Goal: Task Accomplishment & Management: Manage account settings

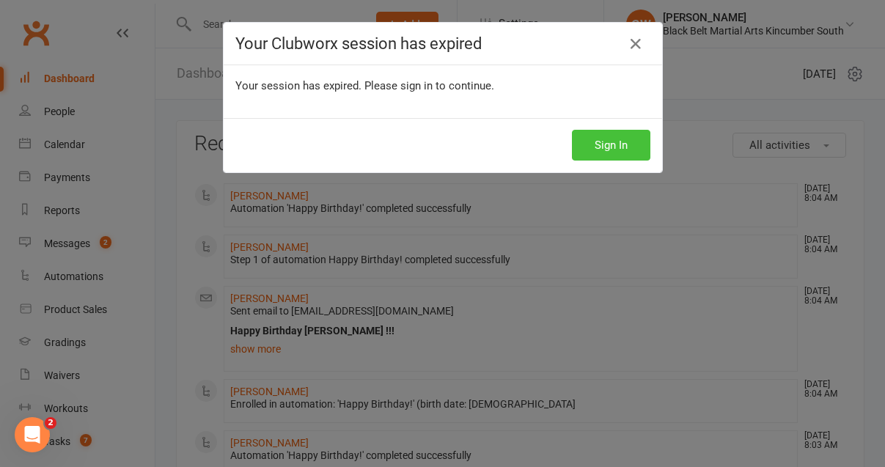
click at [614, 148] on button "Sign In" at bounding box center [611, 145] width 78 height 31
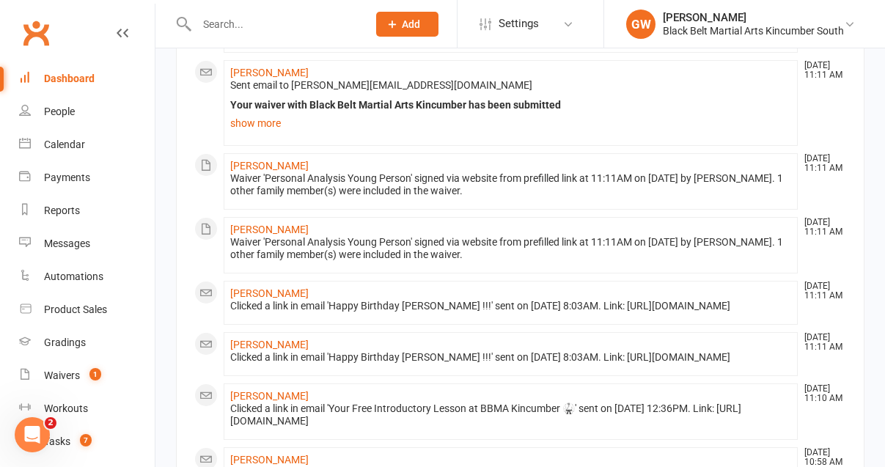
scroll to position [191, 0]
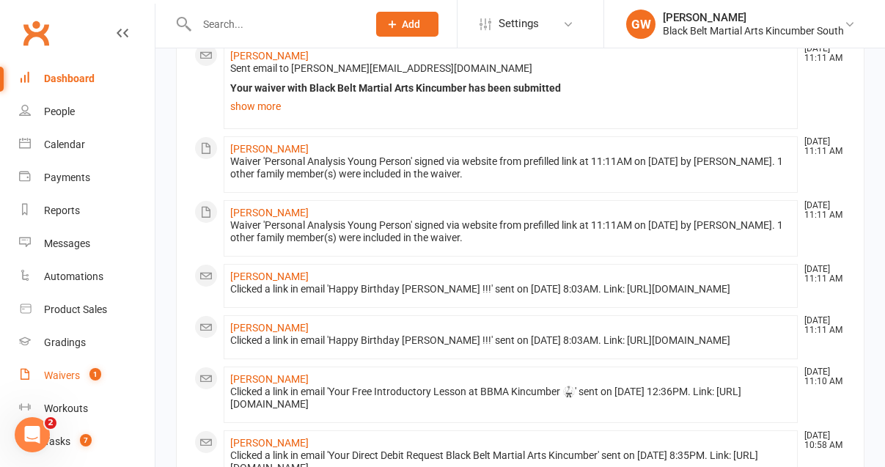
click at [76, 377] on div "Waivers" at bounding box center [62, 375] width 36 height 12
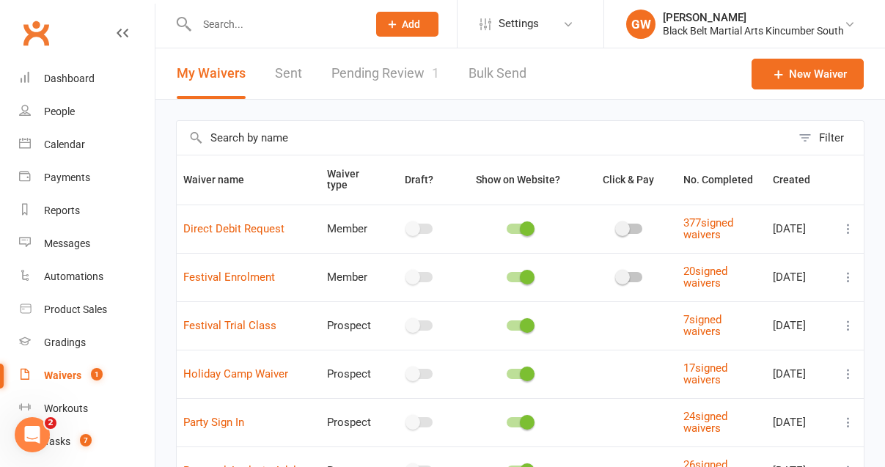
click at [406, 70] on link "Pending Review 1" at bounding box center [385, 73] width 108 height 51
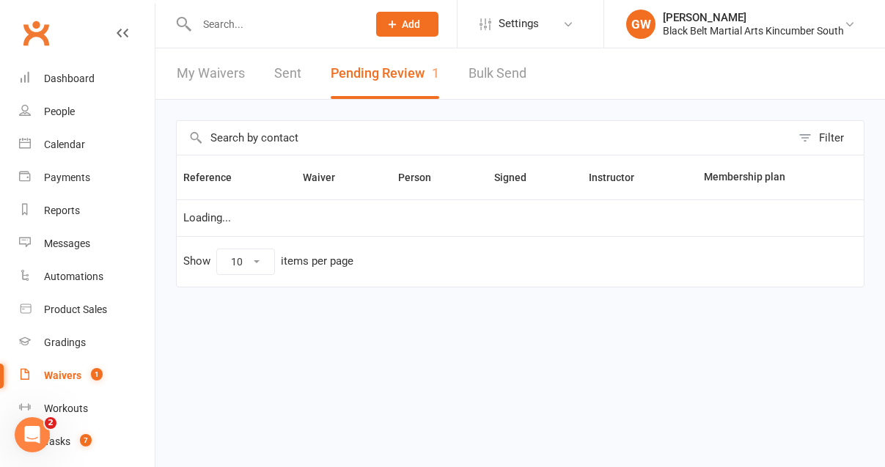
select select "50"
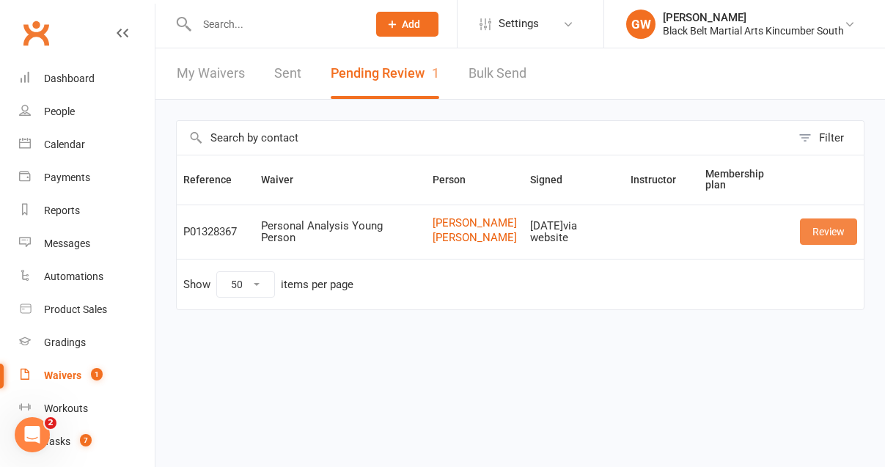
click at [842, 231] on link "Review" at bounding box center [828, 231] width 57 height 26
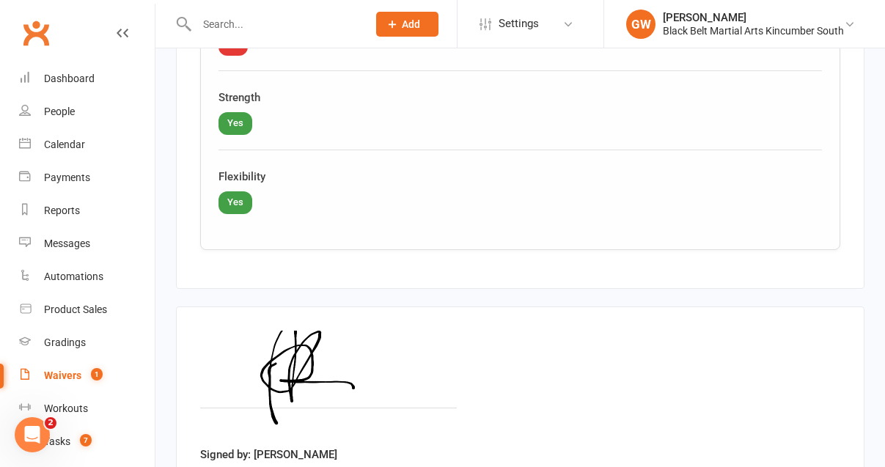
scroll to position [3695, 0]
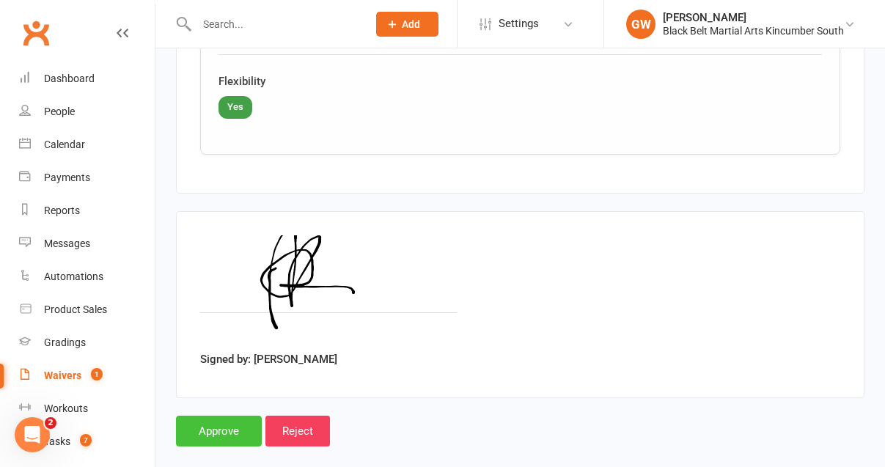
click at [228, 416] on input "Approve" at bounding box center [219, 431] width 86 height 31
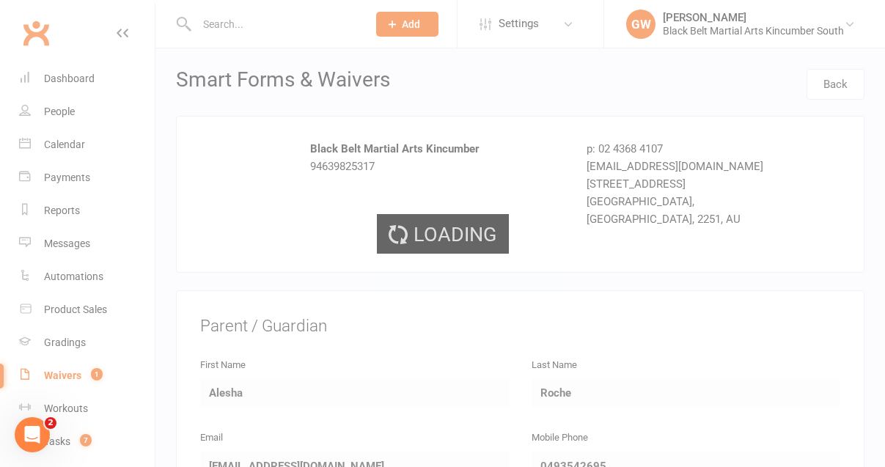
select select "50"
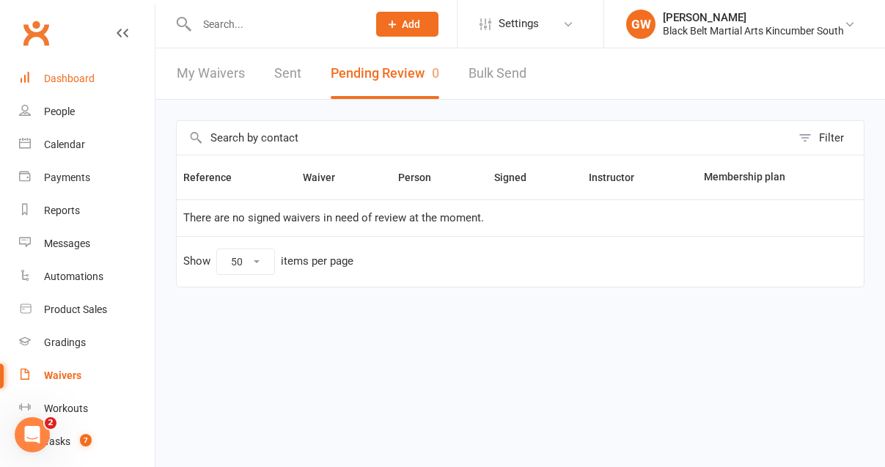
click at [75, 81] on div "Dashboard" at bounding box center [69, 79] width 51 height 12
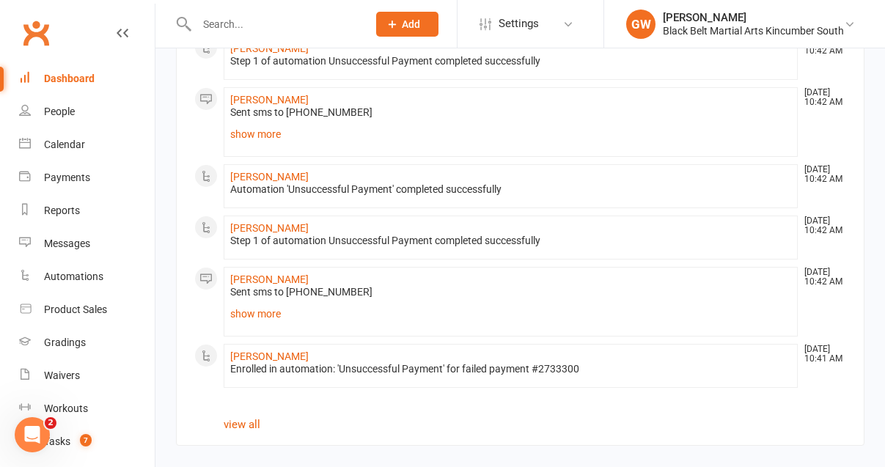
scroll to position [1131, 0]
click at [71, 144] on div "Calendar" at bounding box center [64, 145] width 41 height 12
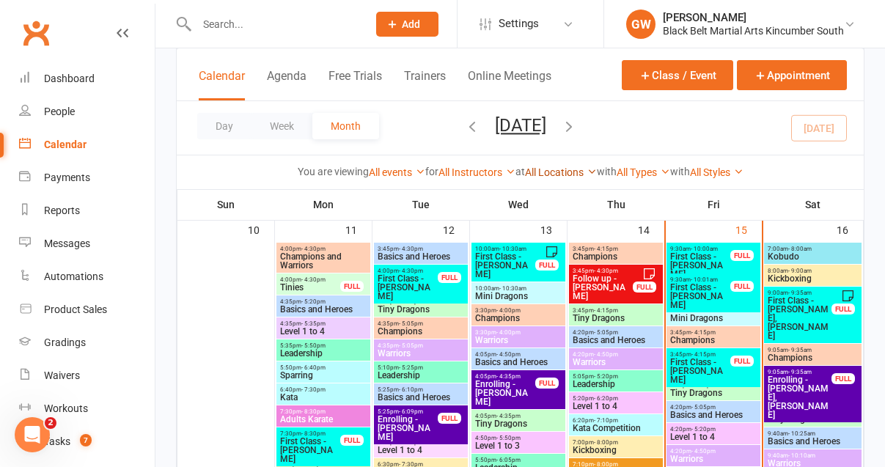
scroll to position [898, 0]
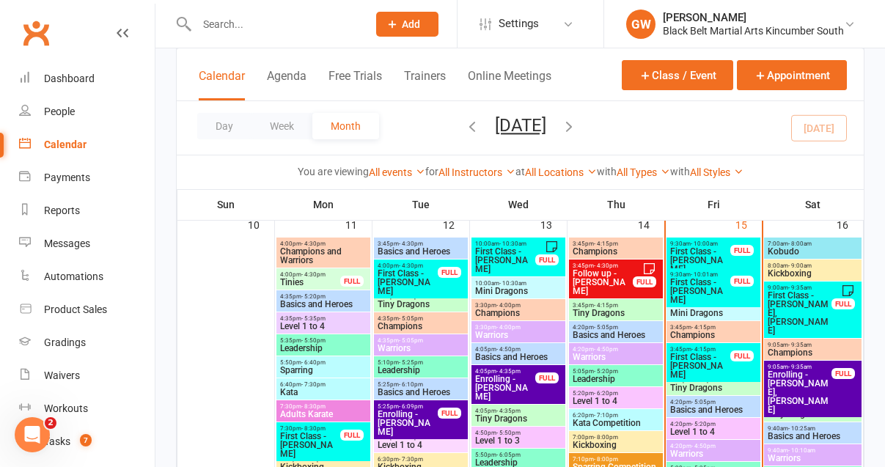
click at [708, 253] on span "First Class - Lakyn Downey" at bounding box center [700, 260] width 62 height 26
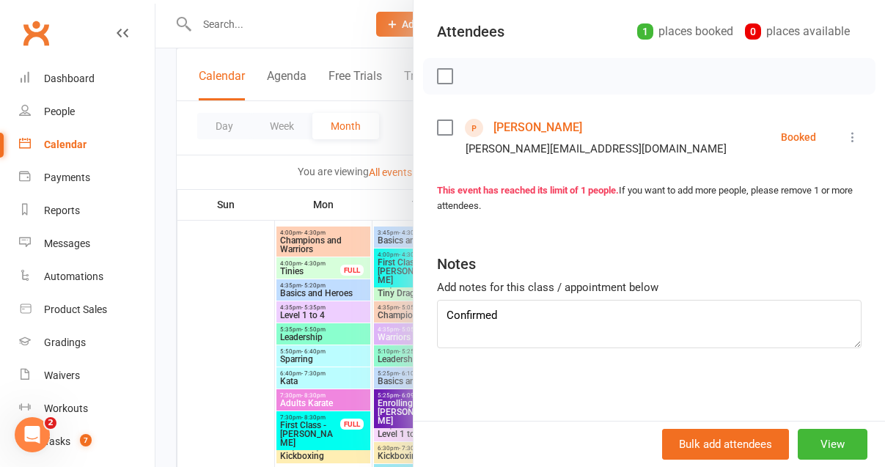
scroll to position [0, 0]
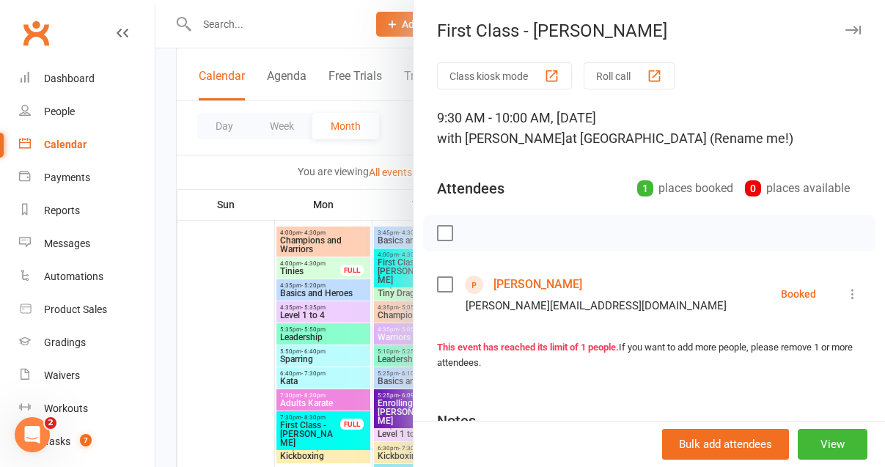
click at [853, 31] on icon "button" at bounding box center [852, 30] width 15 height 9
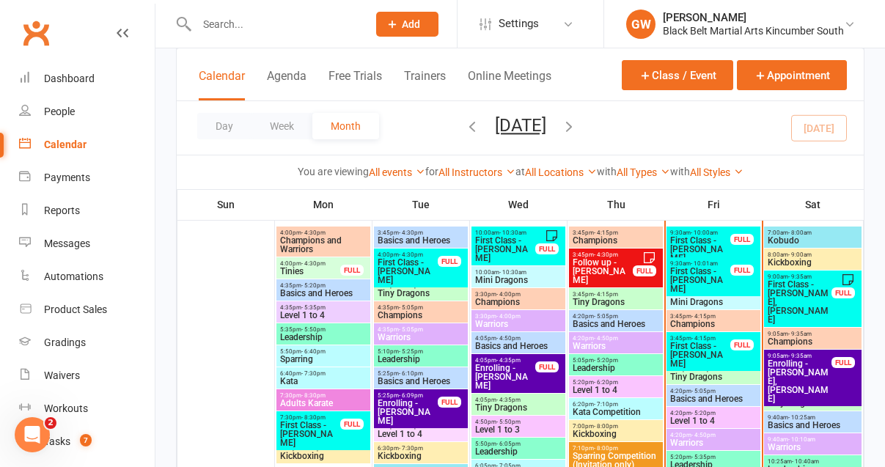
click at [715, 270] on span "First Class - Myla Rockliff" at bounding box center [700, 280] width 62 height 26
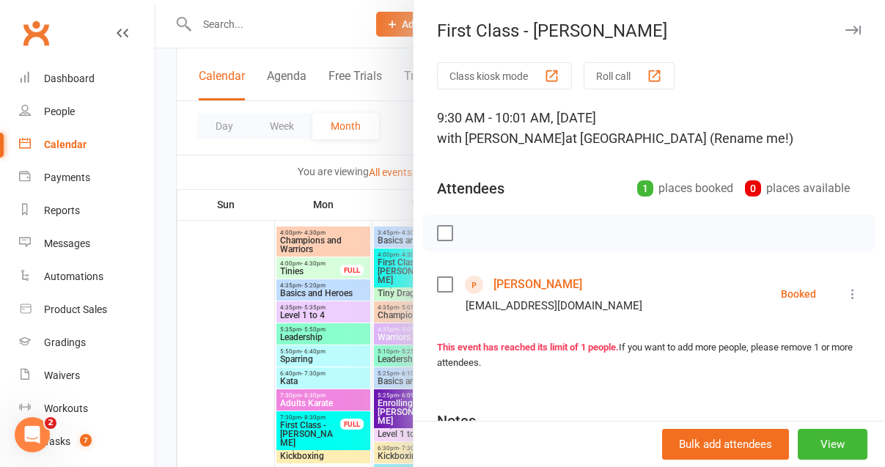
click at [859, 27] on icon "button" at bounding box center [852, 30] width 15 height 9
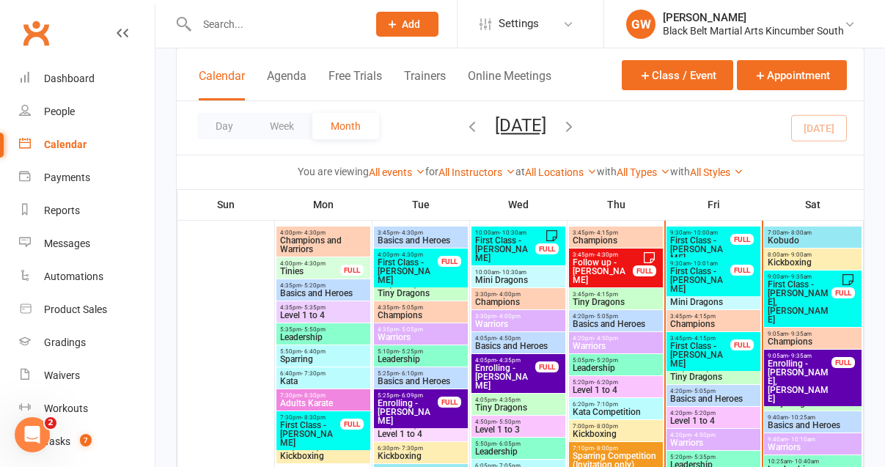
click at [707, 349] on span "First Class - Ethan Roche" at bounding box center [700, 355] width 62 height 26
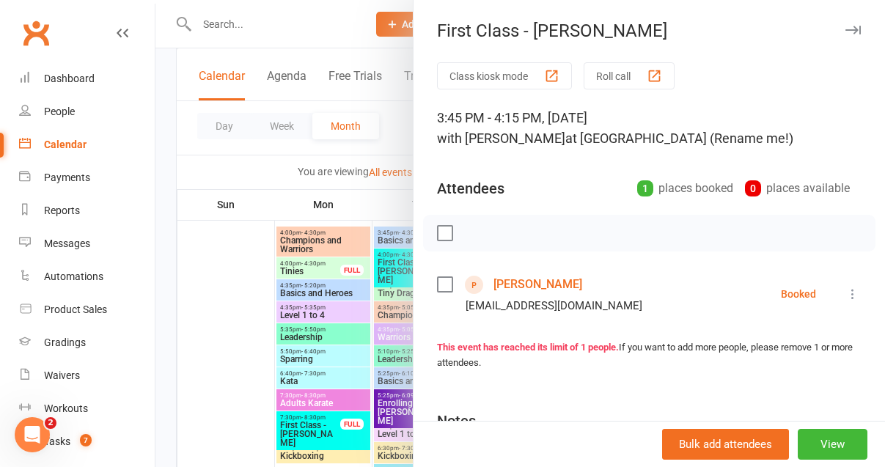
click at [858, 27] on icon "button" at bounding box center [852, 30] width 15 height 9
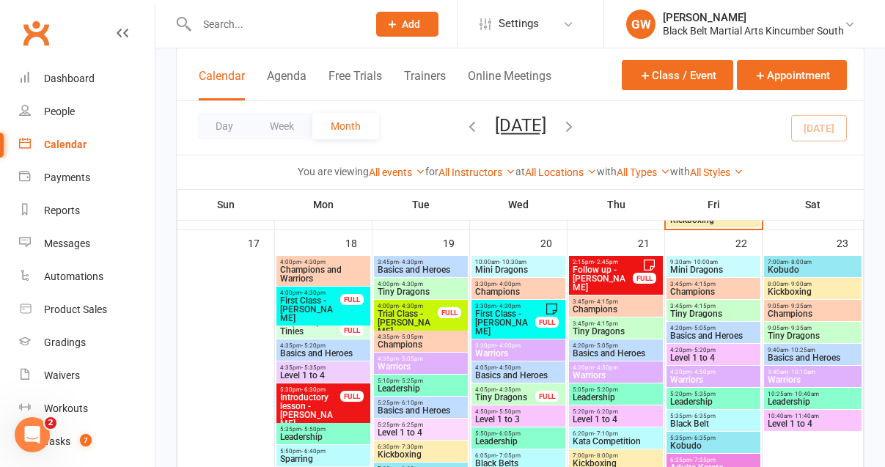
scroll to position [1240, 0]
